Goal: Check status: Check status

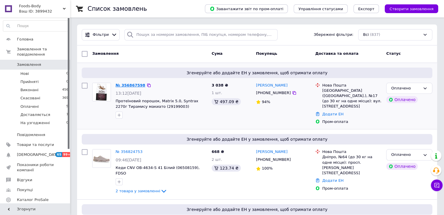
click at [123, 85] on link "№ 356867598" at bounding box center [131, 85] width 30 height 4
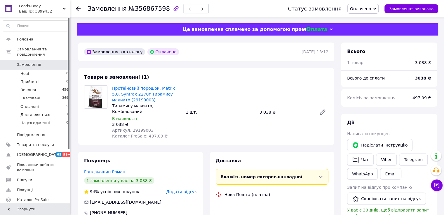
click at [135, 128] on span "Артикул: 29199003" at bounding box center [132, 130] width 41 height 5
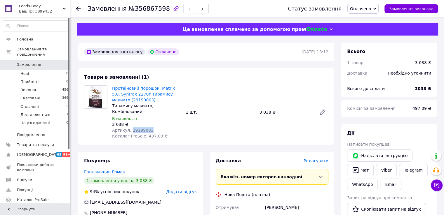
copy span "29199003"
click at [47, 62] on span "Замовлення" at bounding box center [35, 64] width 37 height 5
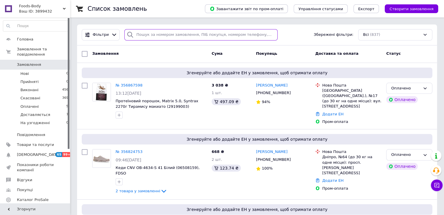
click at [166, 35] on input "search" at bounding box center [200, 34] width 153 height 11
paste input "[PHONE_NUMBER]"
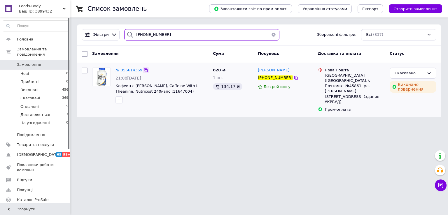
type input "[PHONE_NUMBER]"
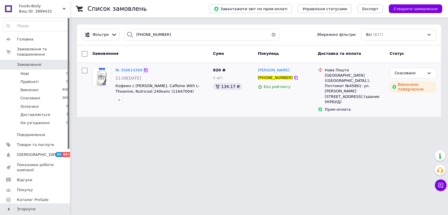
click at [144, 68] on icon at bounding box center [146, 70] width 5 height 5
click at [43, 62] on span "Замовлення" at bounding box center [35, 64] width 37 height 5
